Goal: Task Accomplishment & Management: Complete application form

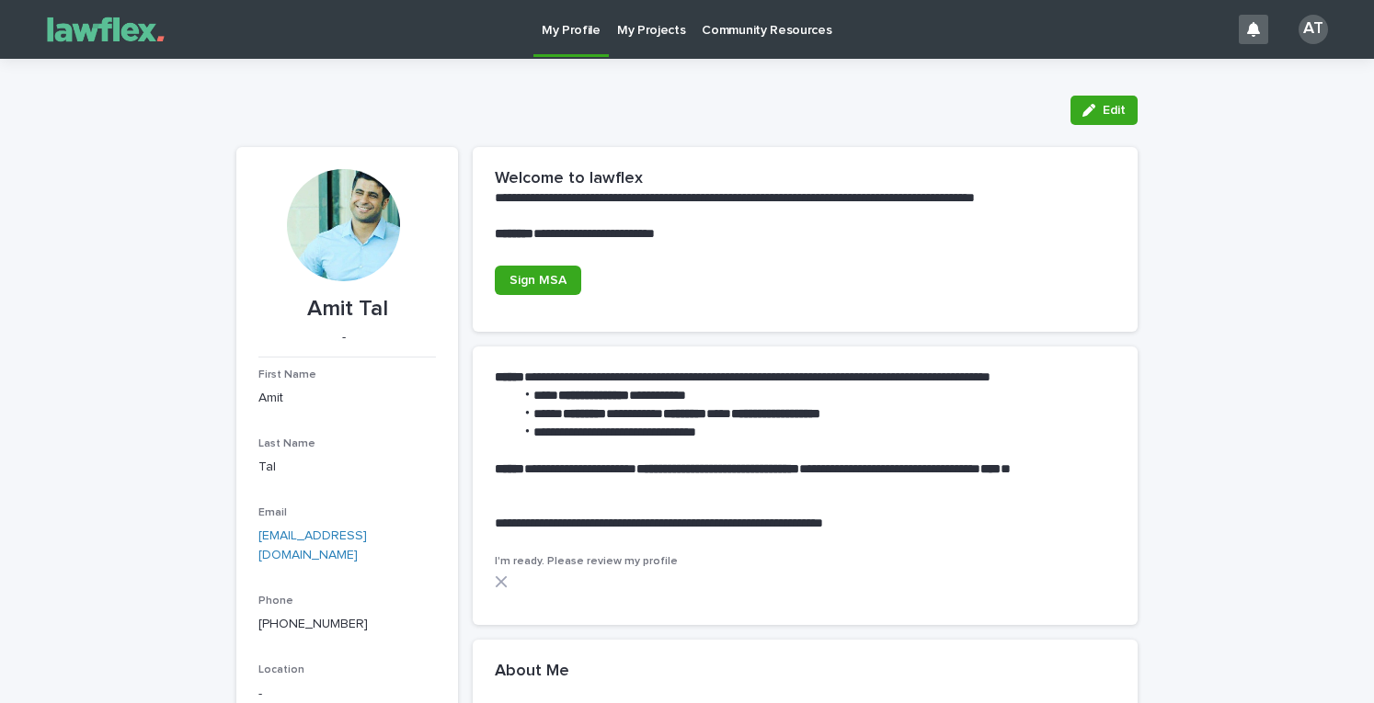
click at [630, 38] on p "My Projects" at bounding box center [651, 19] width 69 height 39
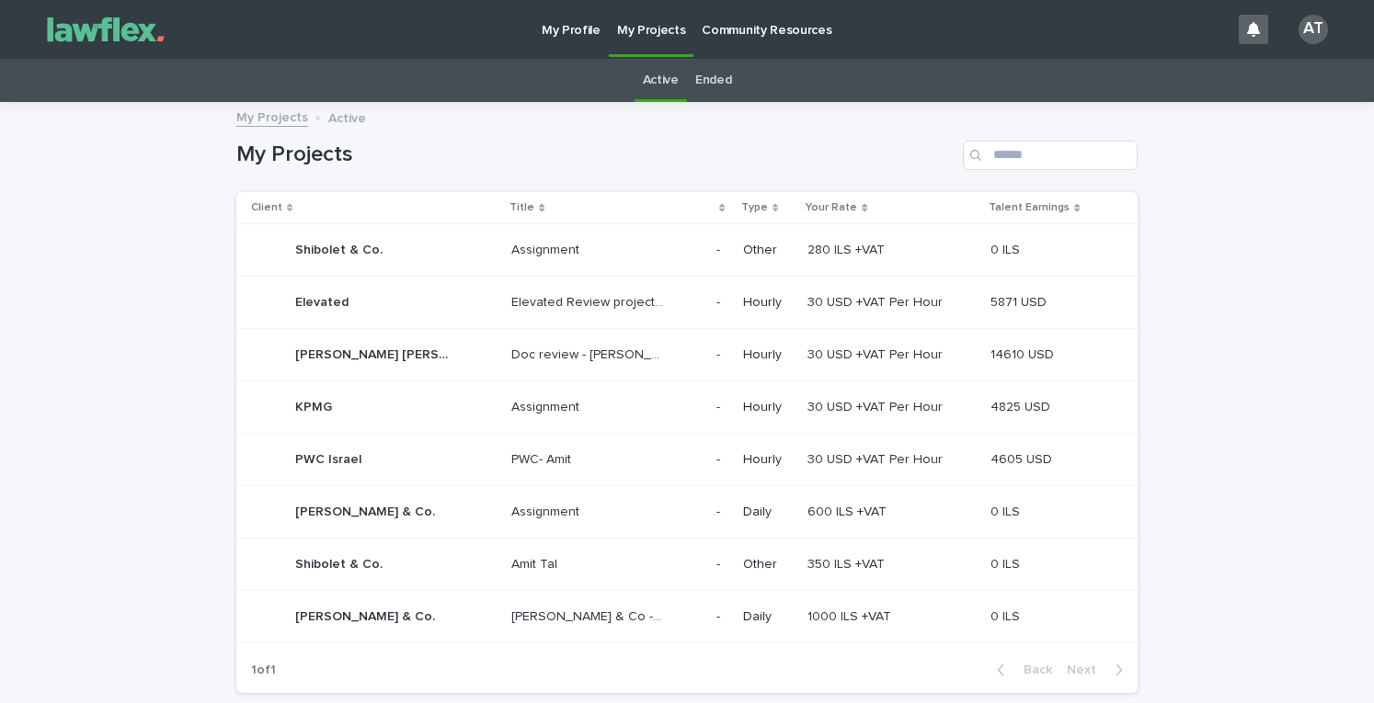
click at [473, 608] on div "[PERSON_NAME] & Co. [PERSON_NAME] & Co." at bounding box center [373, 617] width 245 height 37
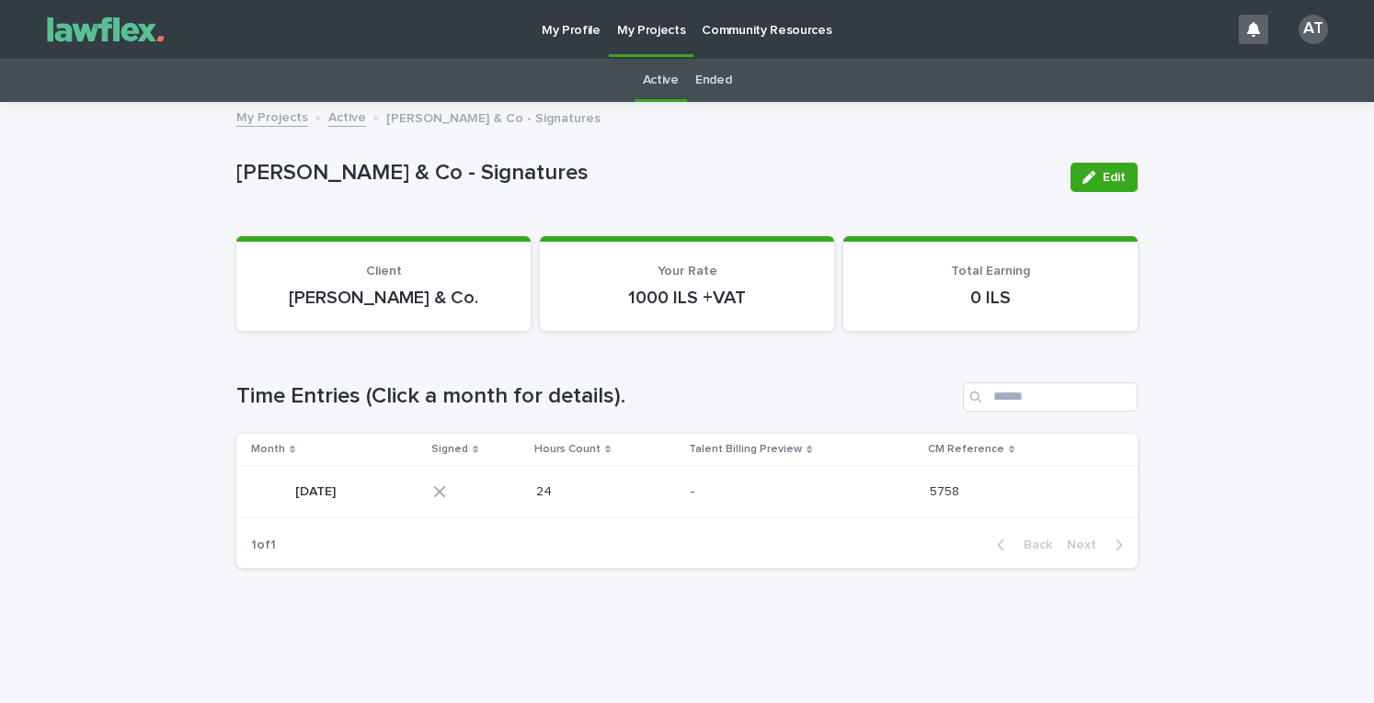
click at [623, 495] on p at bounding box center [582, 493] width 92 height 16
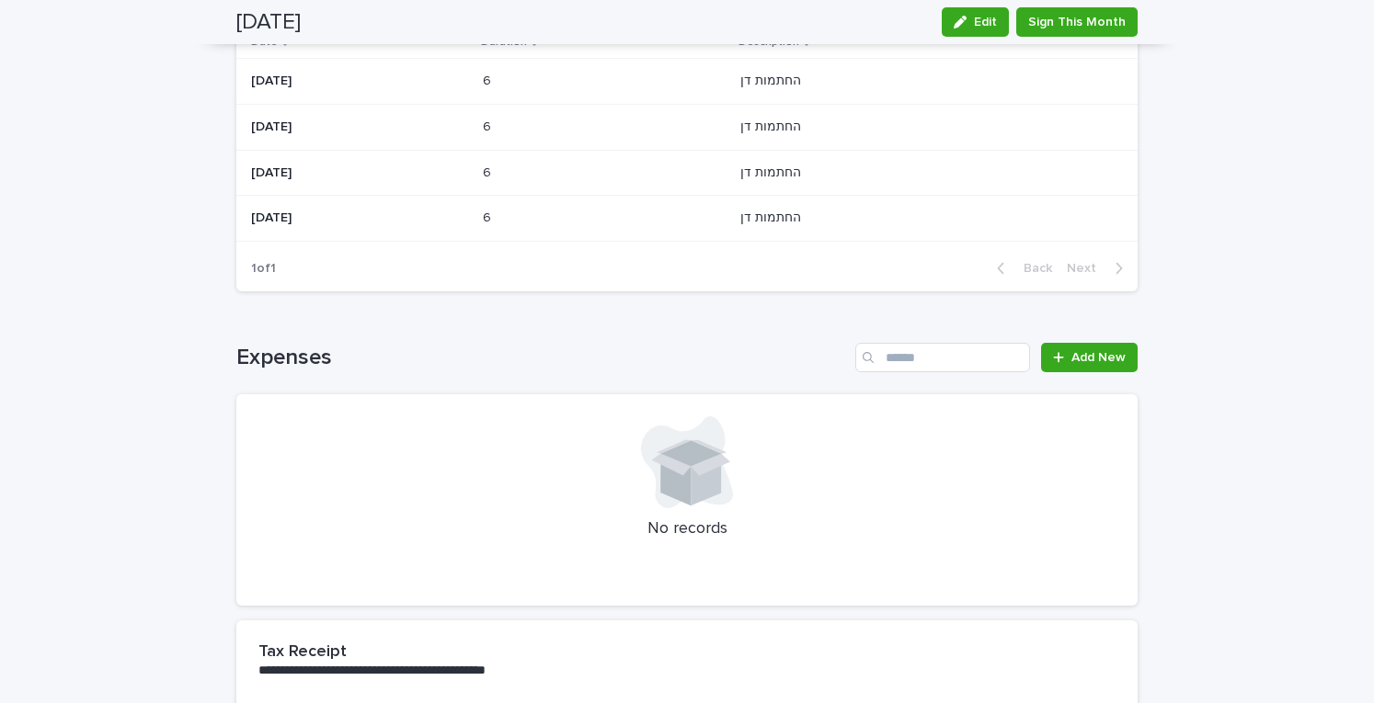
scroll to position [274, 0]
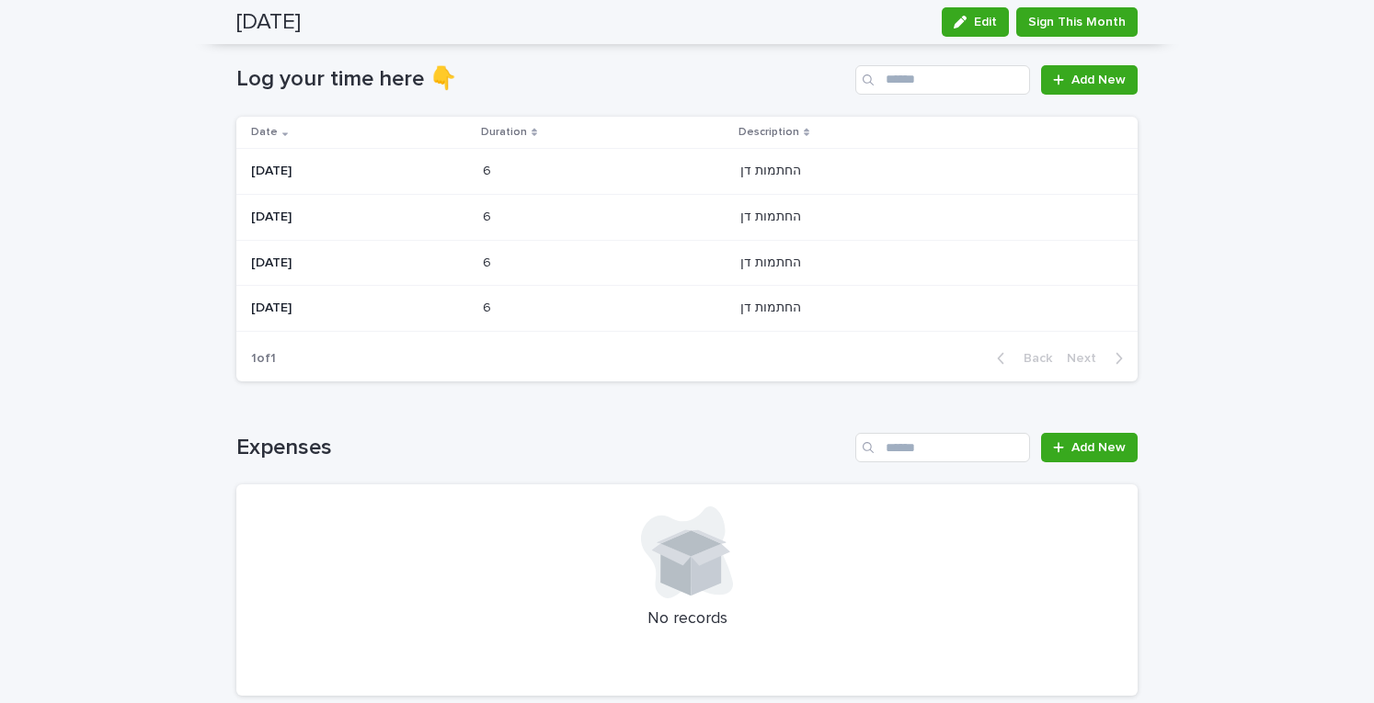
click at [682, 400] on div "Loading... Saving… Expenses Add New No records" at bounding box center [686, 553] width 901 height 314
click at [1083, 81] on span "Add New" at bounding box center [1098, 80] width 54 height 13
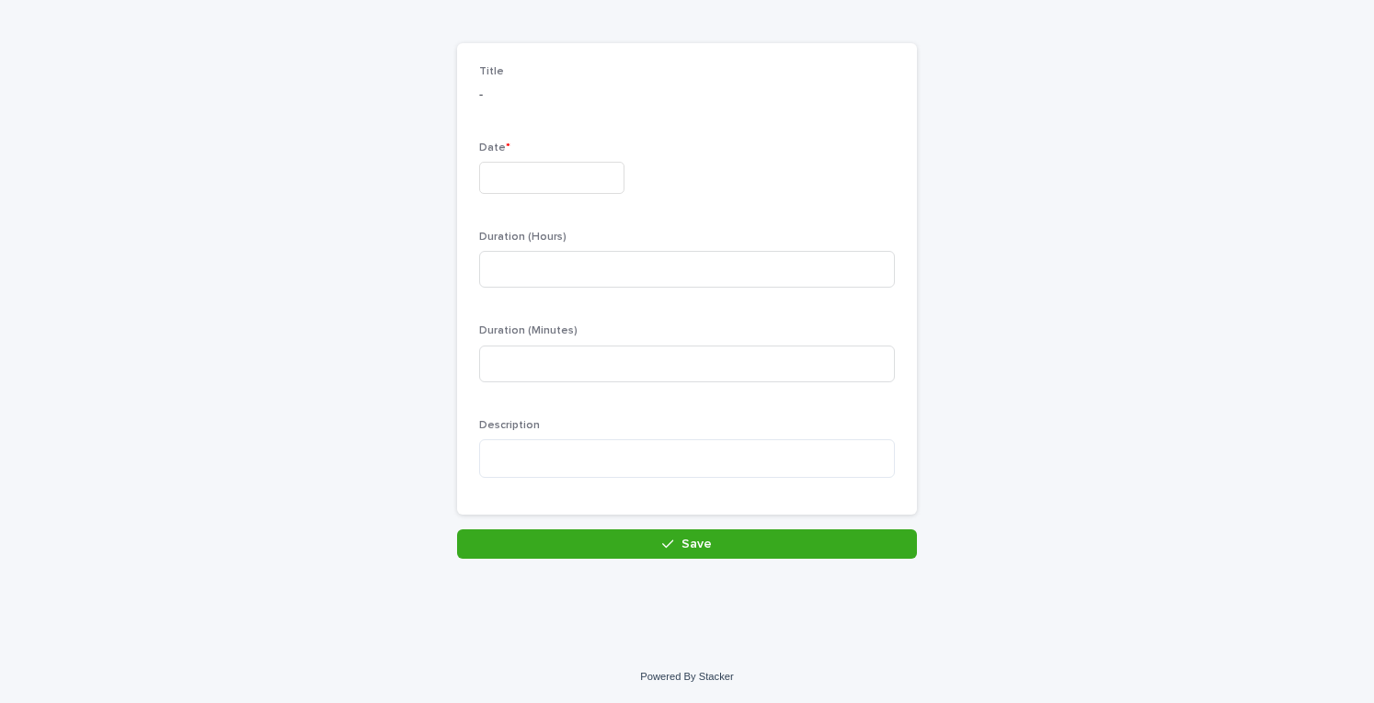
scroll to position [120, 0]
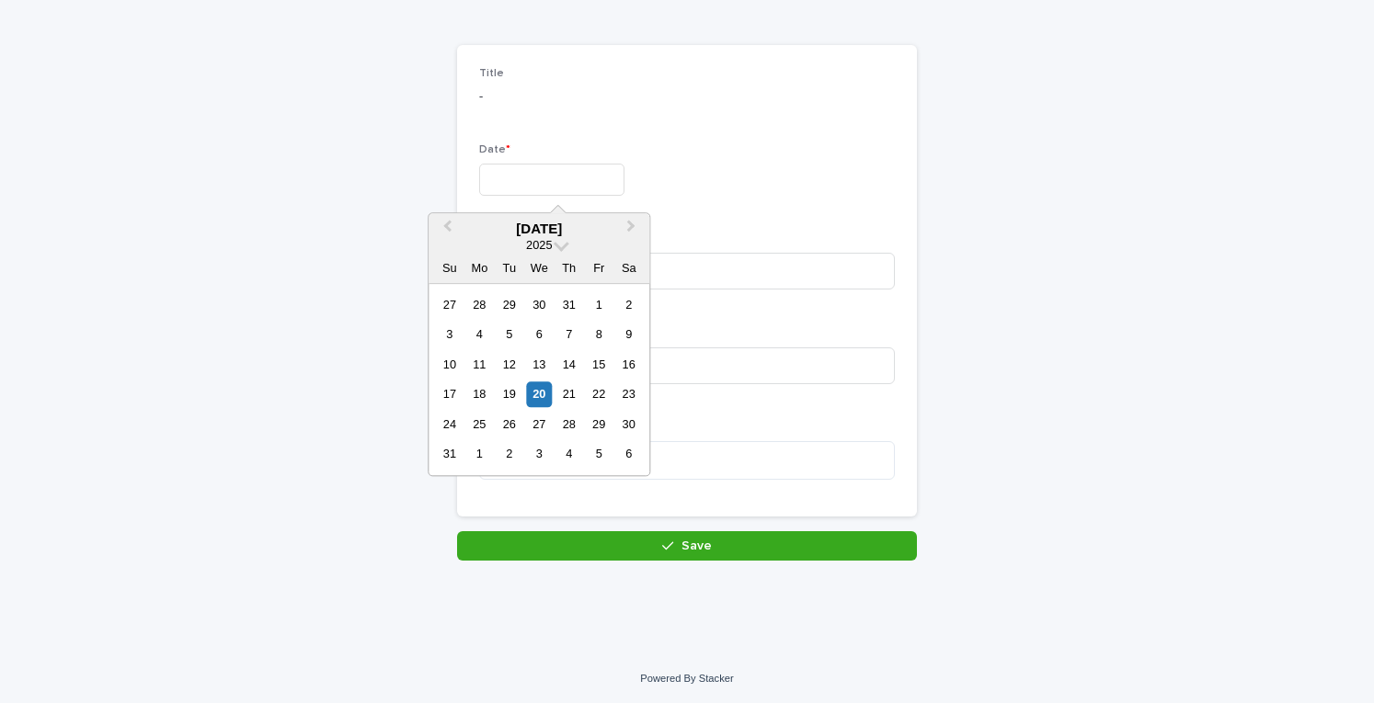
click at [565, 188] on input "text" at bounding box center [551, 180] width 145 height 32
click at [509, 389] on div "19" at bounding box center [509, 394] width 25 height 25
type input "*********"
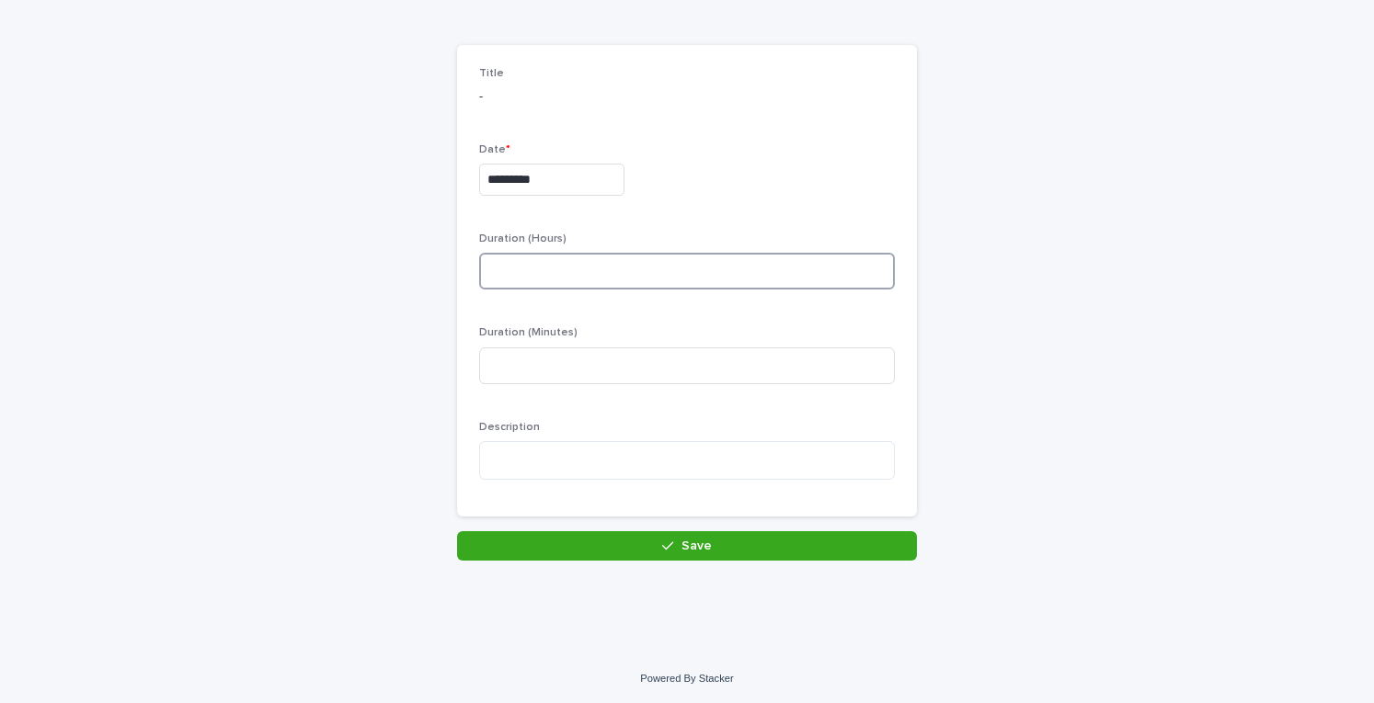
click at [517, 280] on input at bounding box center [687, 271] width 416 height 37
type input "*"
click at [533, 445] on textarea at bounding box center [687, 460] width 416 height 39
paste textarea "**********"
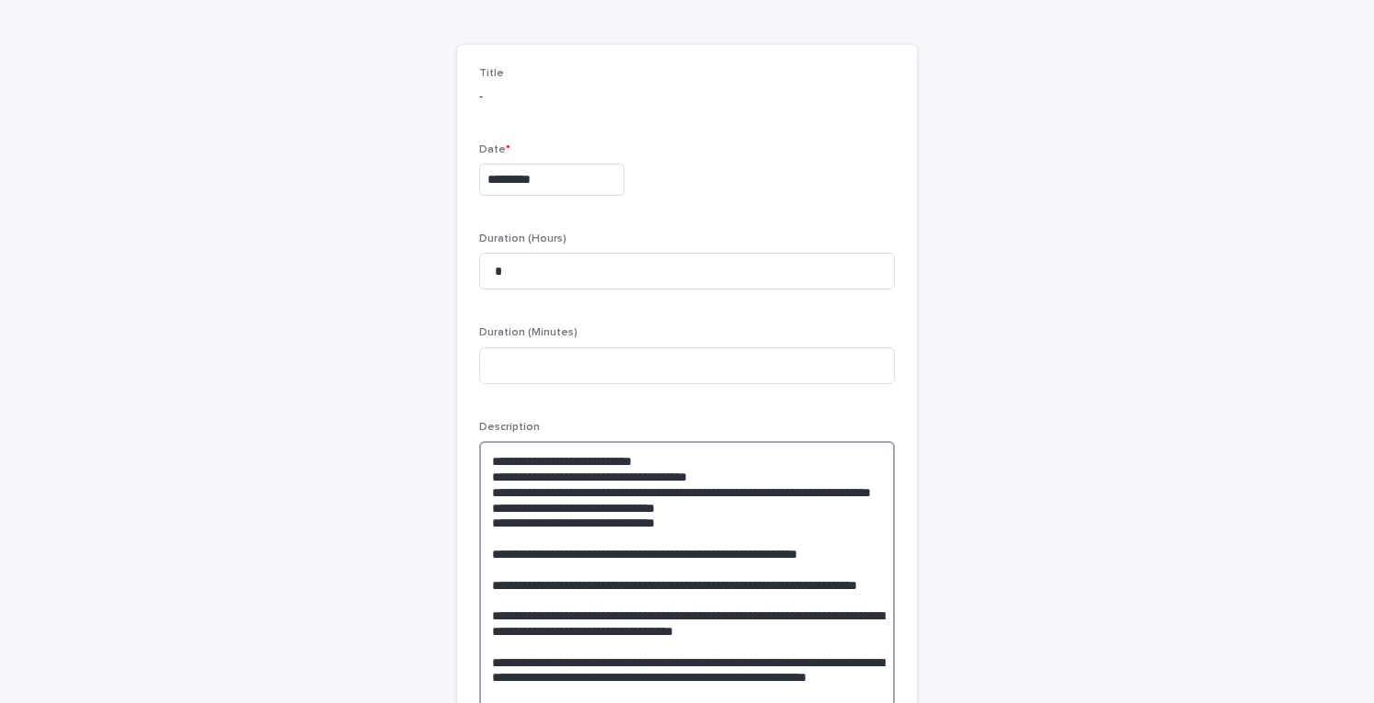
type textarea "**********"
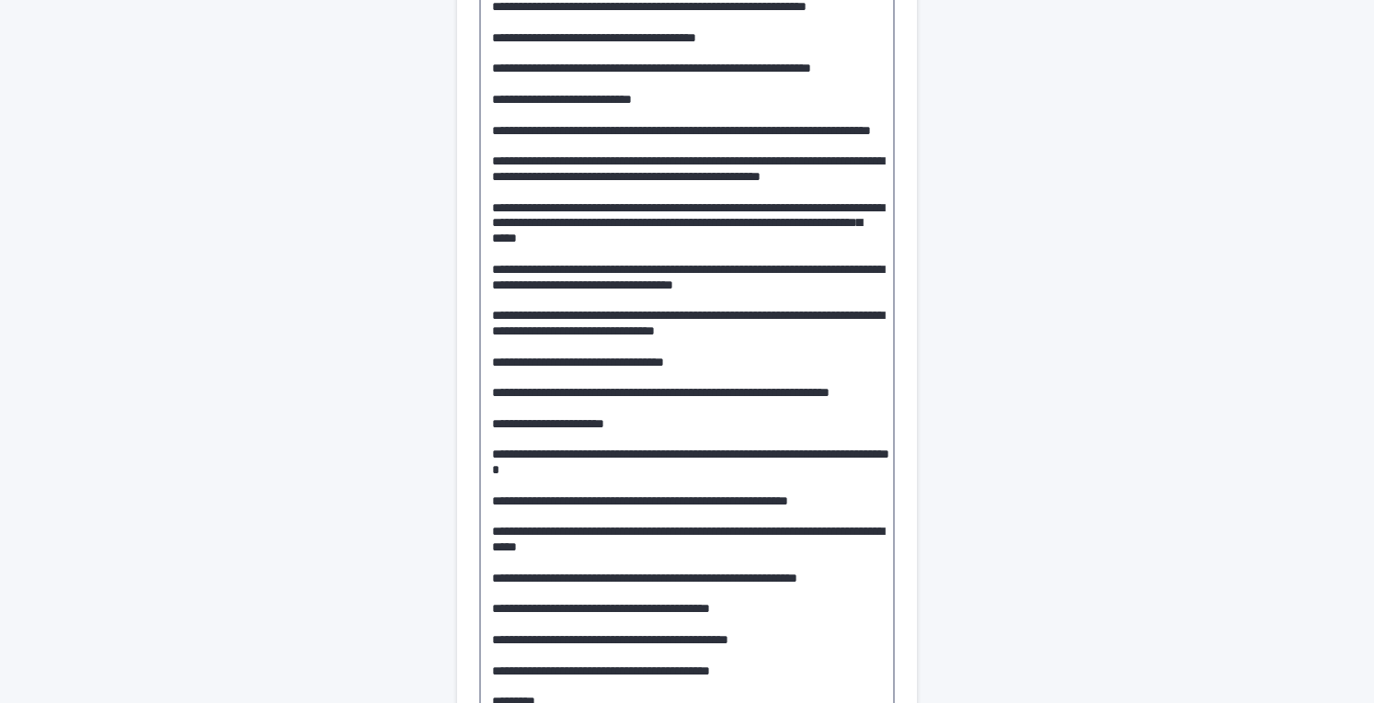
scroll to position [0, 0]
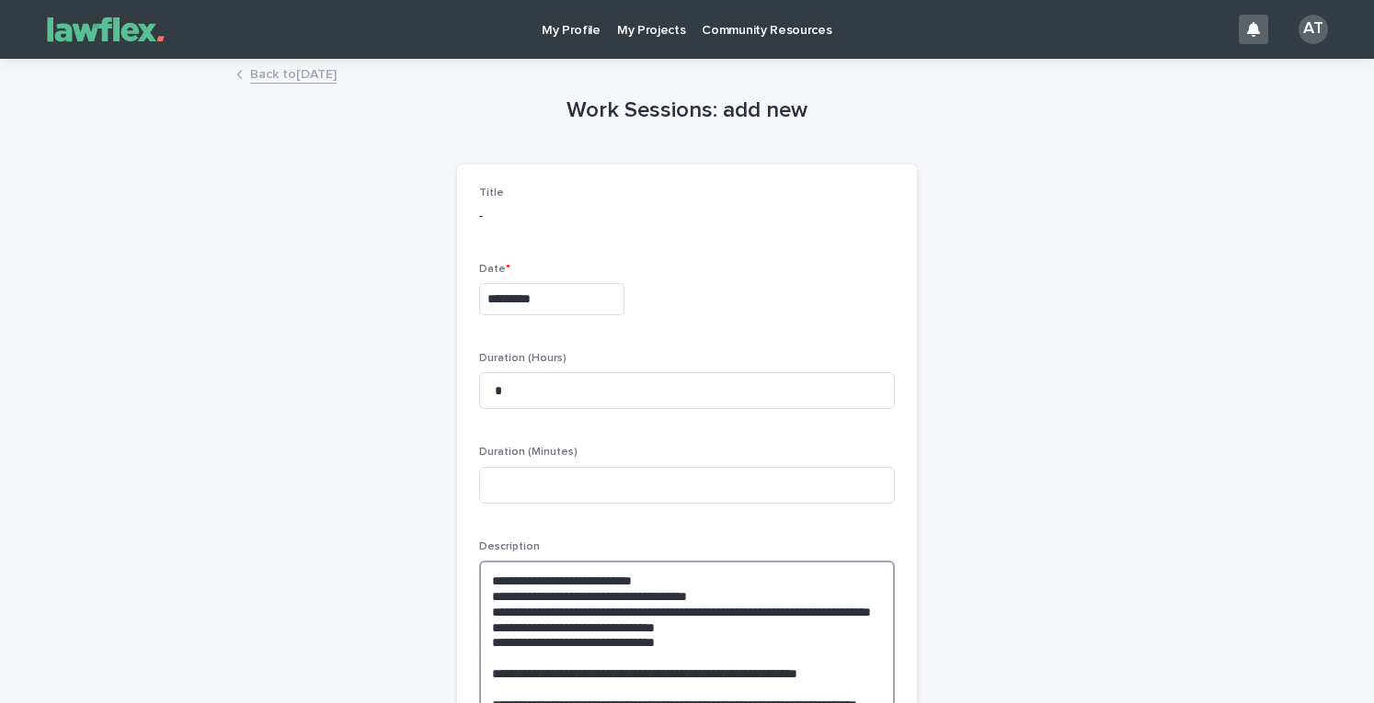
drag, startPoint x: 769, startPoint y: 669, endPoint x: 470, endPoint y: -111, distance: 835.9
click at [470, 0] on html "My Profile My Projects Community Resources AT Back to [DATE] Loading... Saving……" at bounding box center [687, 351] width 1374 height 703
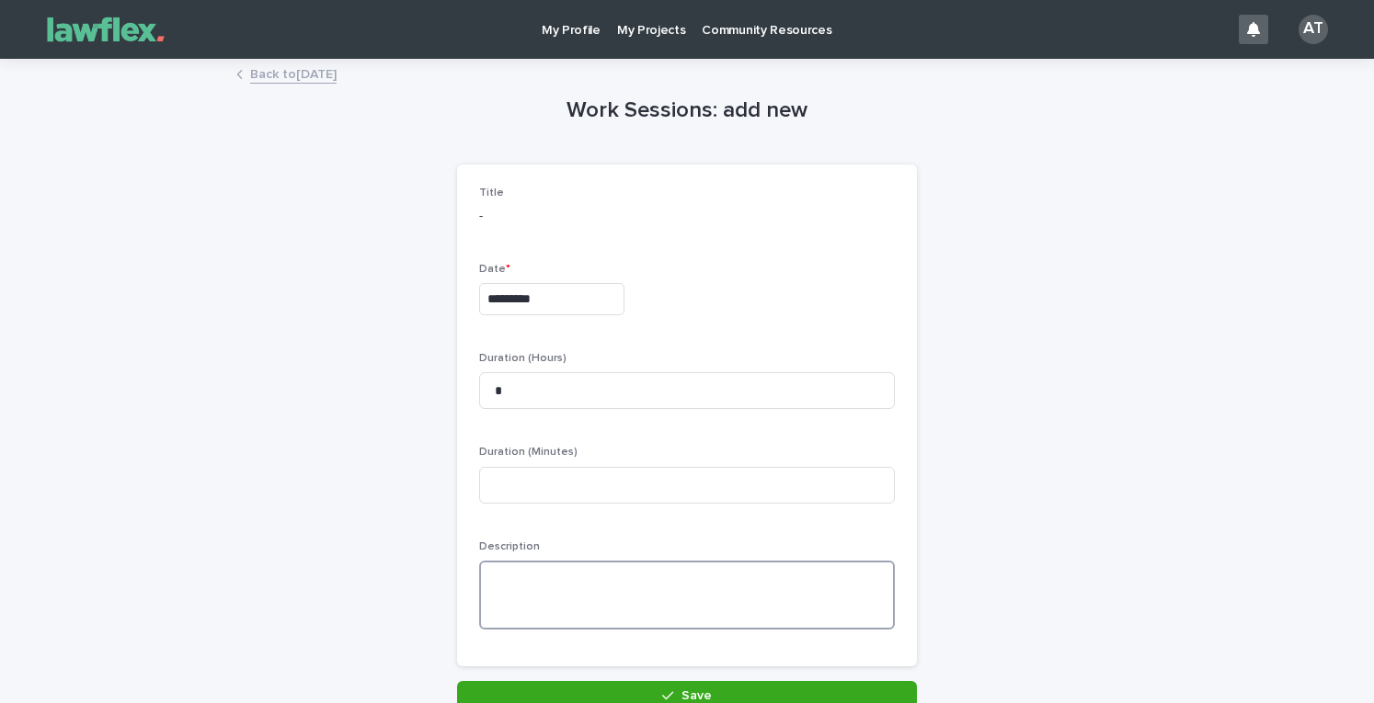
click at [564, 575] on textarea at bounding box center [687, 595] width 416 height 69
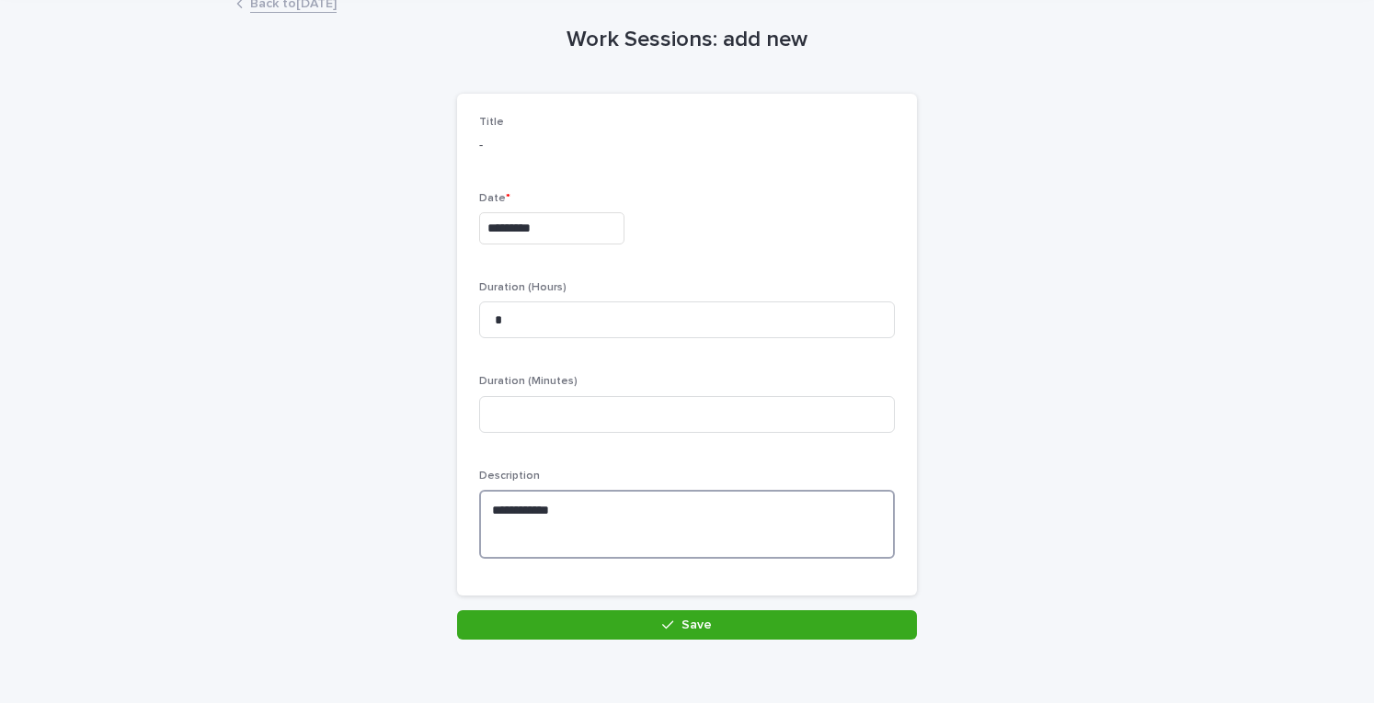
scroll to position [151, 0]
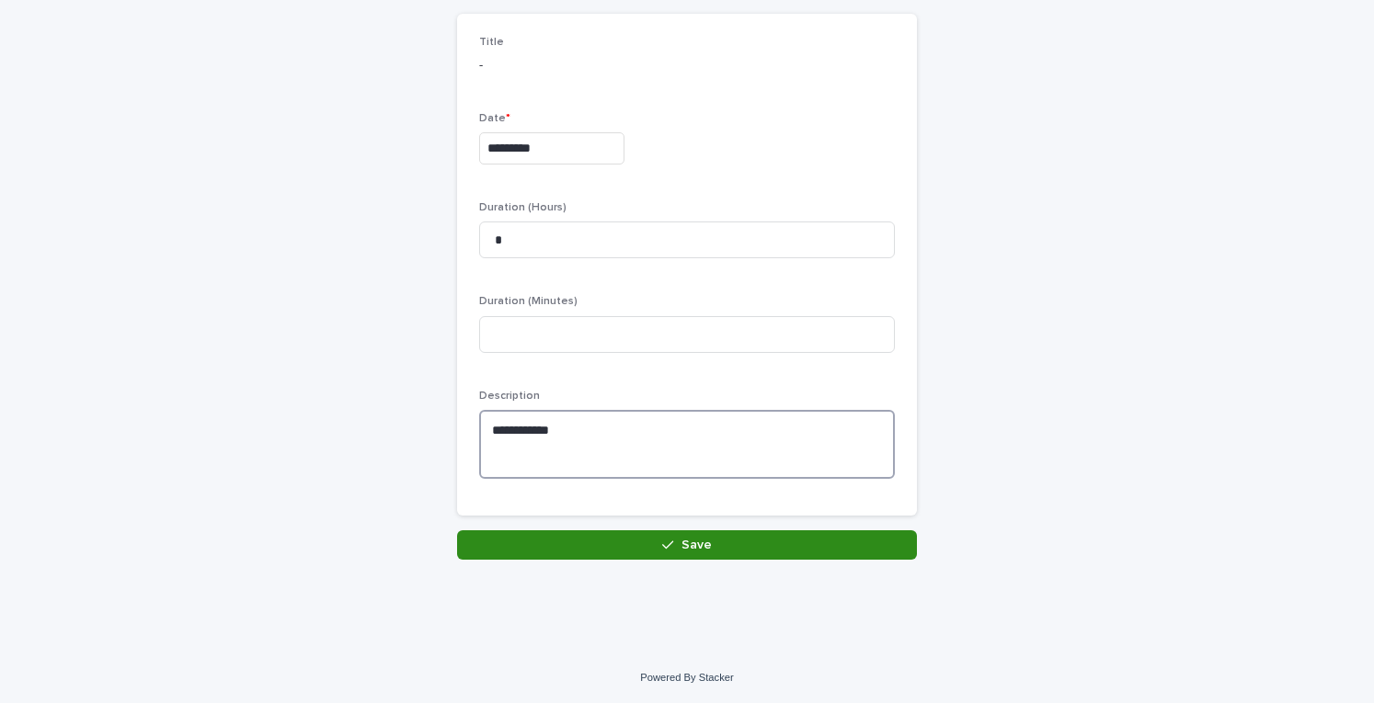
type textarea "*********"
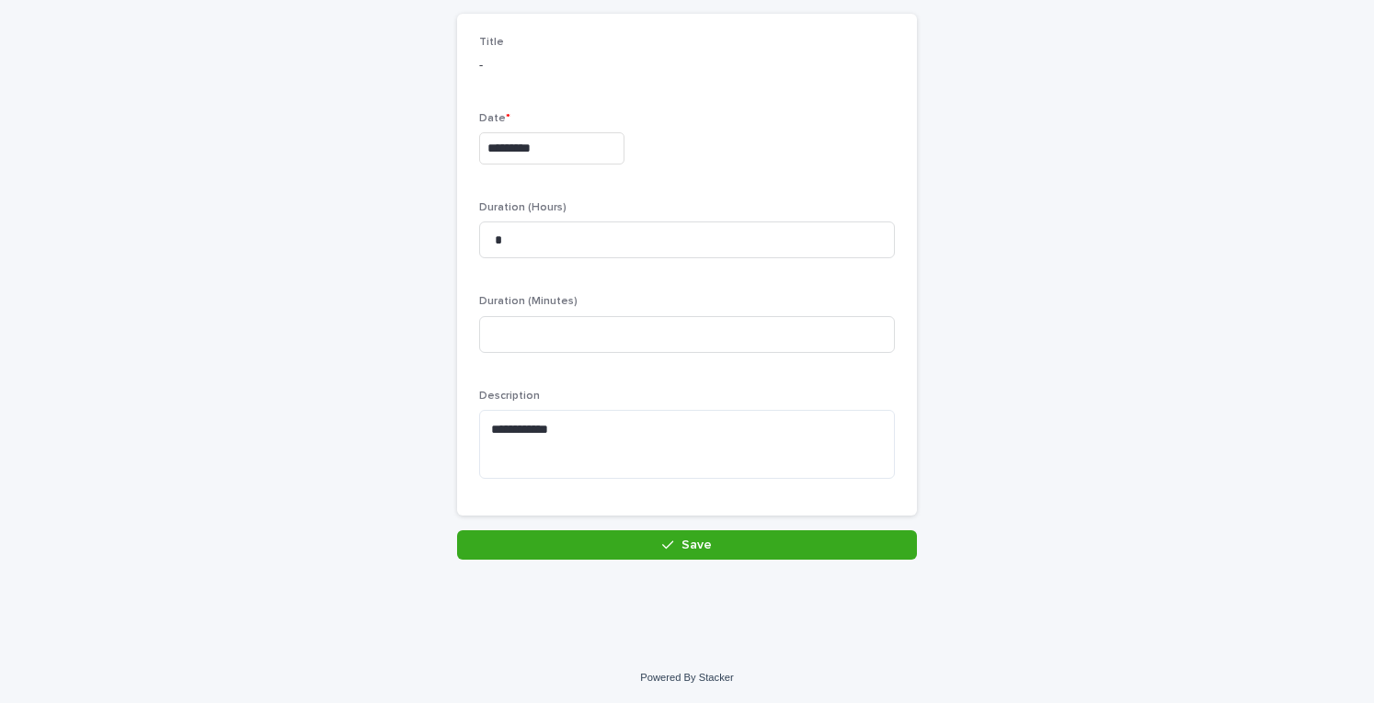
click at [622, 542] on button "Save" at bounding box center [687, 545] width 460 height 29
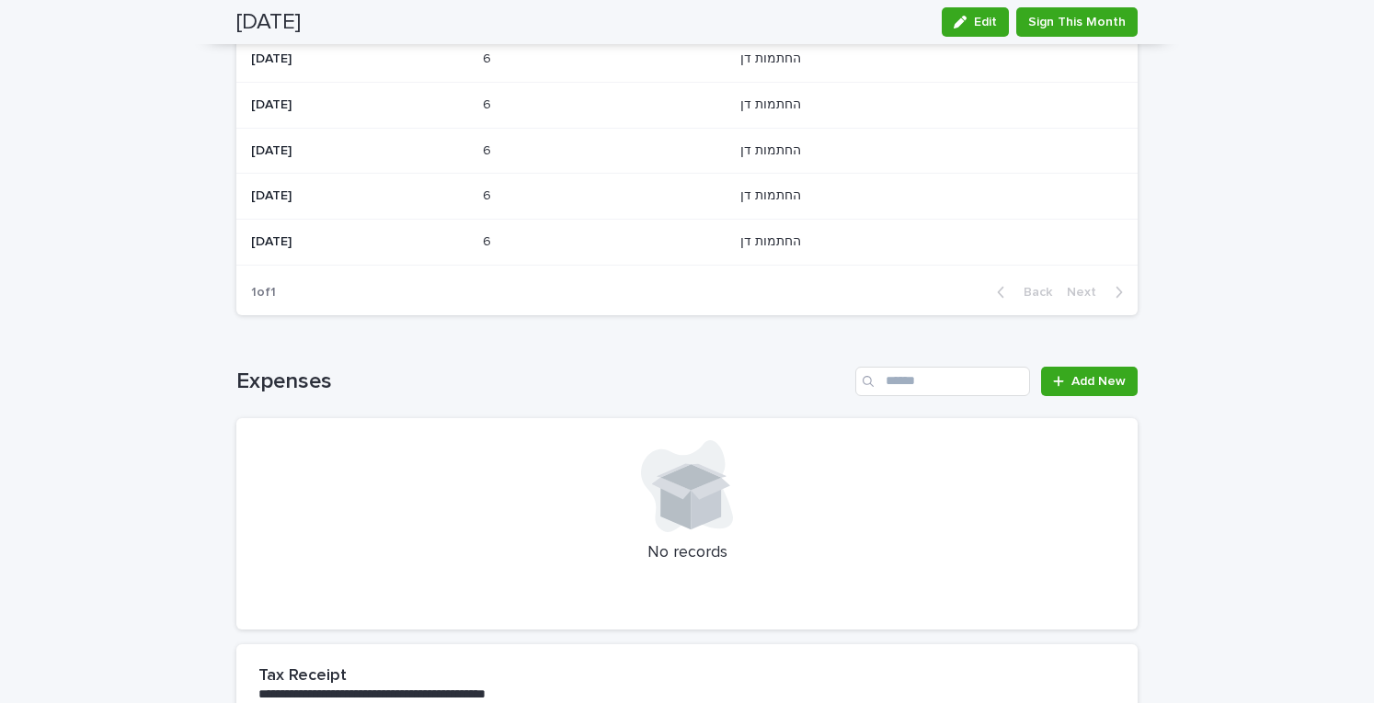
scroll to position [109, 0]
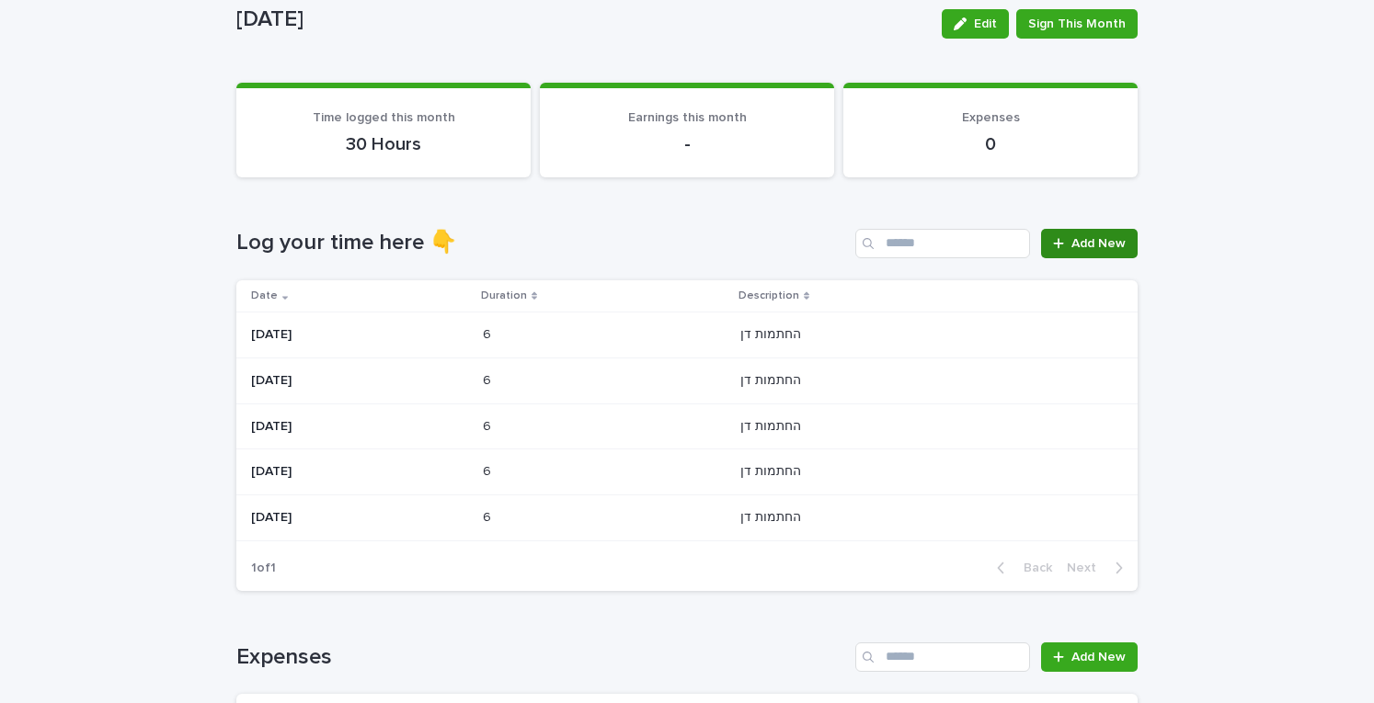
click at [1094, 234] on link "Add New" at bounding box center [1089, 243] width 97 height 29
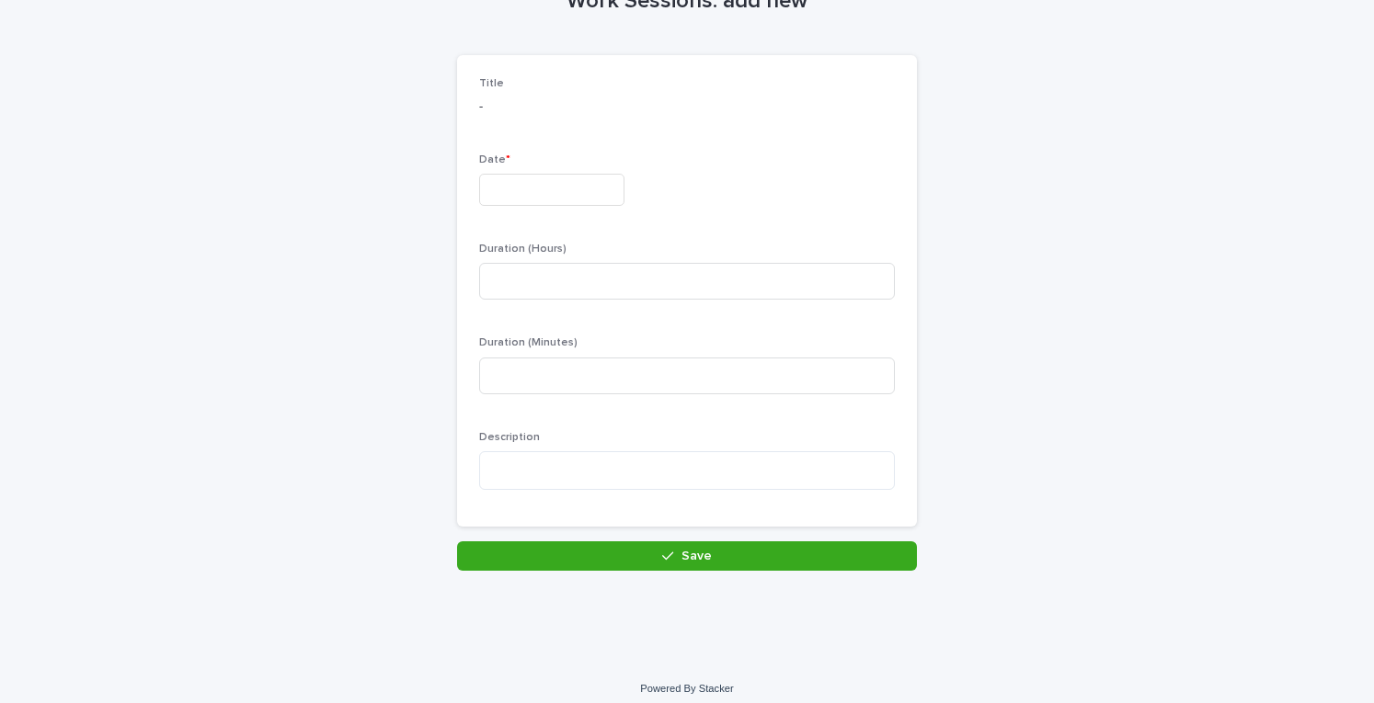
scroll to position [110, 0]
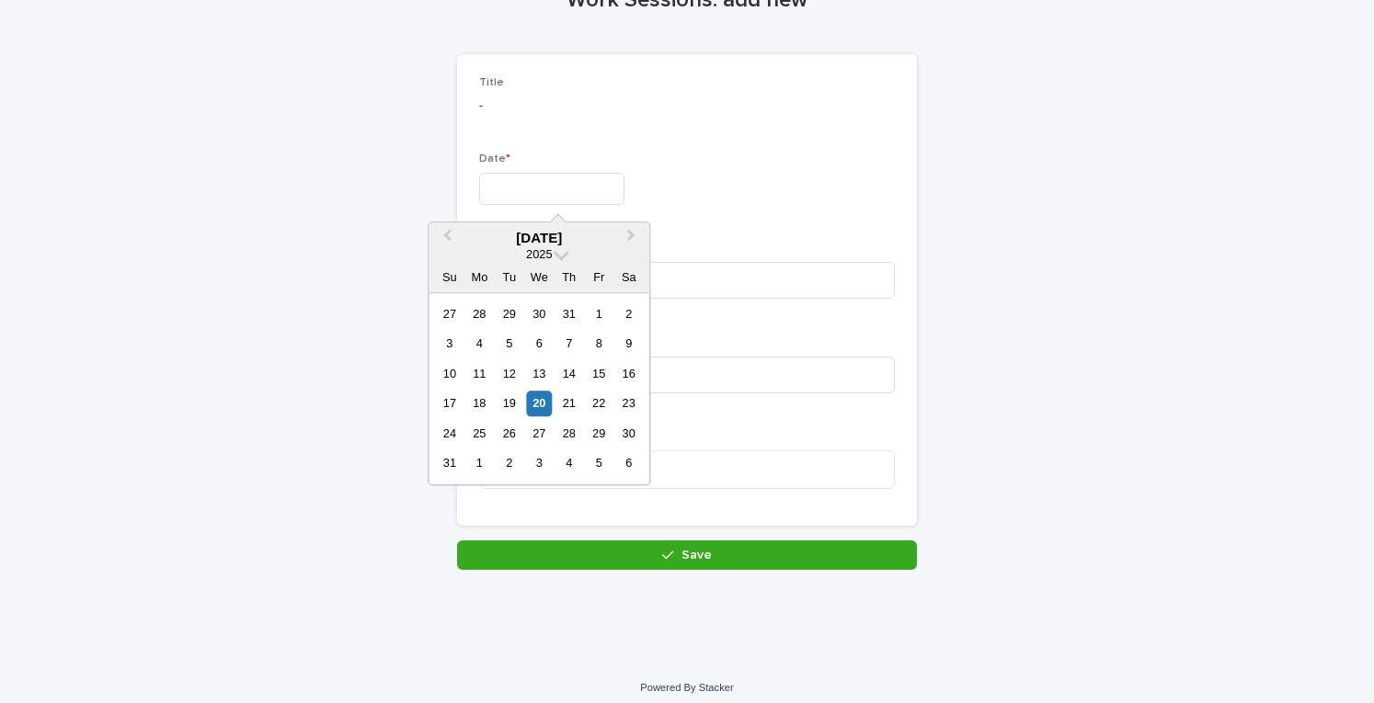
click at [496, 193] on input "text" at bounding box center [551, 189] width 145 height 32
click at [538, 406] on div "20" at bounding box center [539, 404] width 25 height 25
type input "*********"
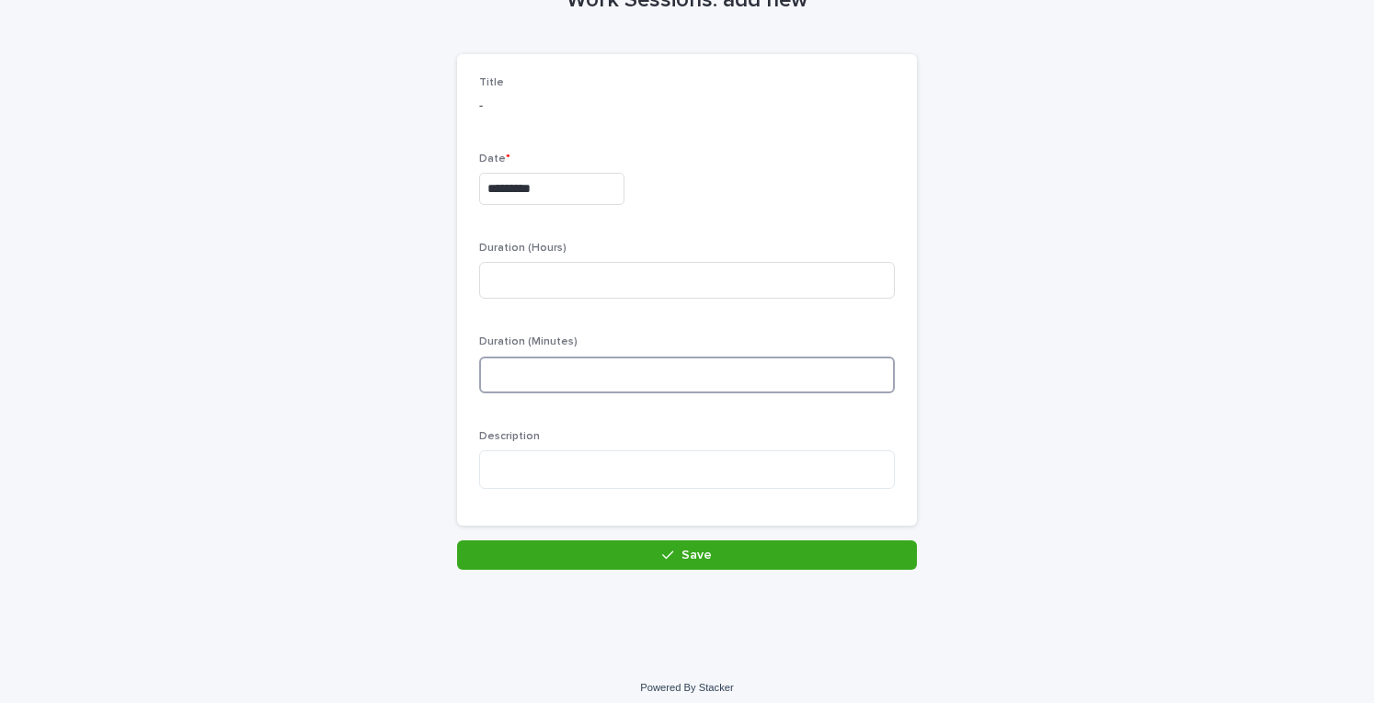
click at [537, 373] on input at bounding box center [687, 375] width 416 height 37
click at [530, 258] on div "Duration (Hours)" at bounding box center [687, 278] width 416 height 72
click at [527, 280] on input at bounding box center [687, 280] width 416 height 37
type input "*"
click at [510, 476] on textarea at bounding box center [687, 470] width 416 height 39
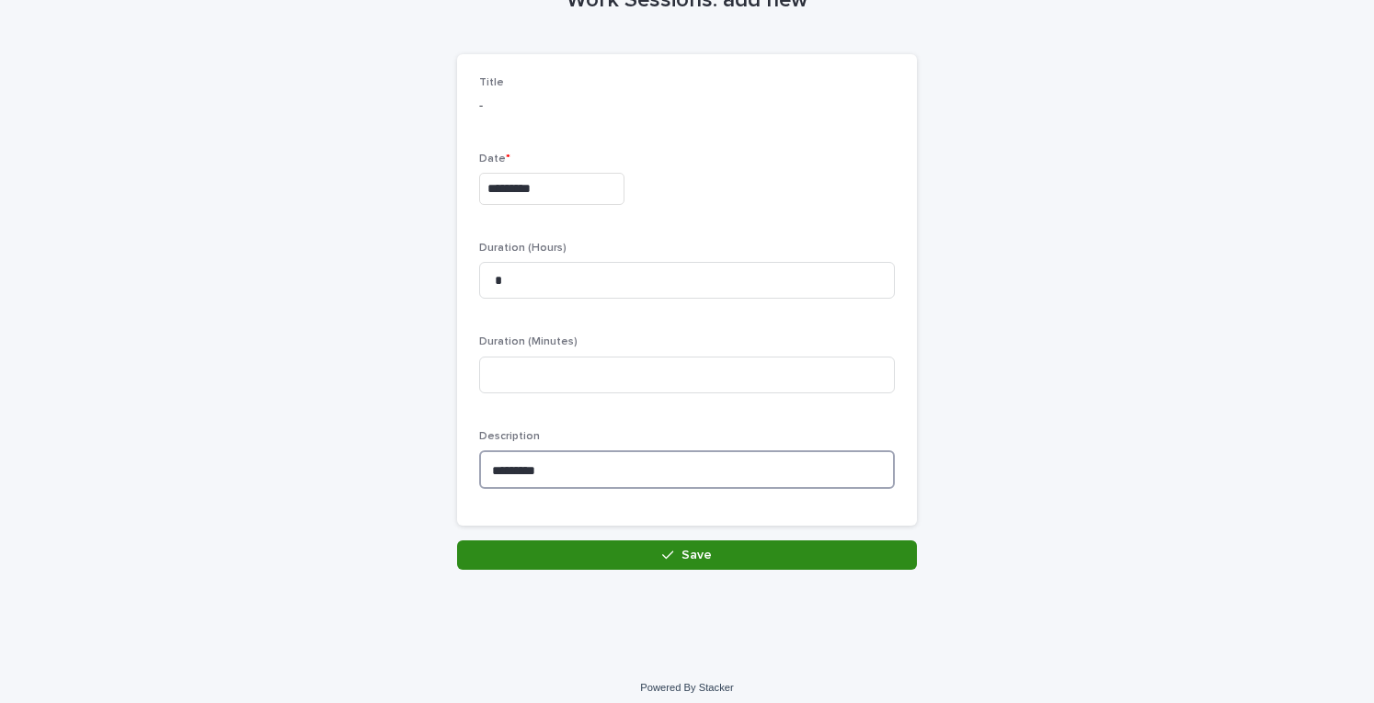
type textarea "*********"
click at [587, 545] on button "Save" at bounding box center [687, 555] width 460 height 29
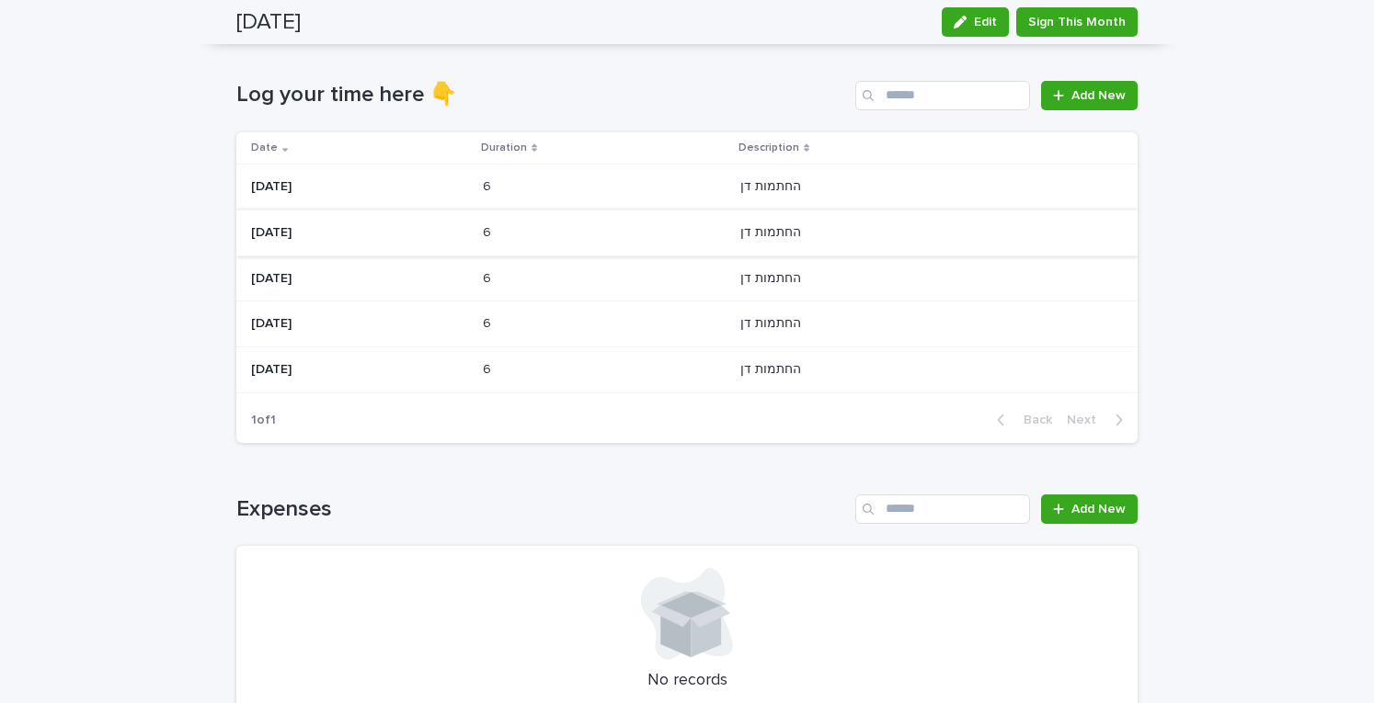
scroll to position [162, 0]
